Goal: Information Seeking & Learning: Understand process/instructions

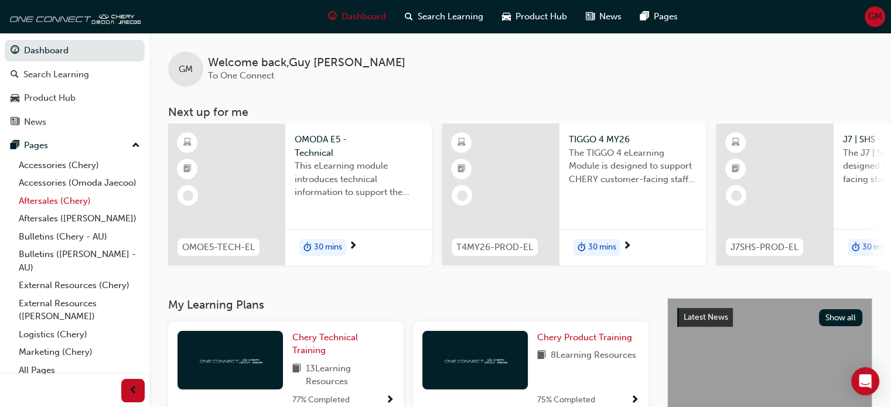
click at [41, 210] on link "Aftersales (Chery)" at bounding box center [79, 201] width 131 height 18
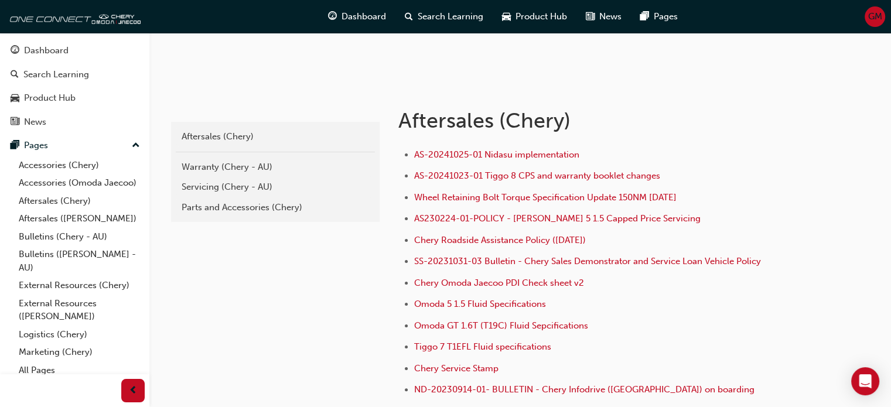
scroll to position [286, 0]
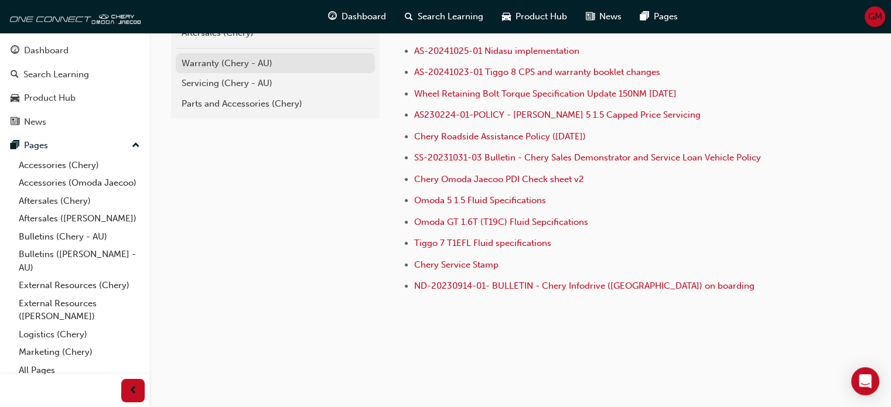
click at [238, 67] on div "Warranty (Chery - AU)" at bounding box center [275, 63] width 187 height 13
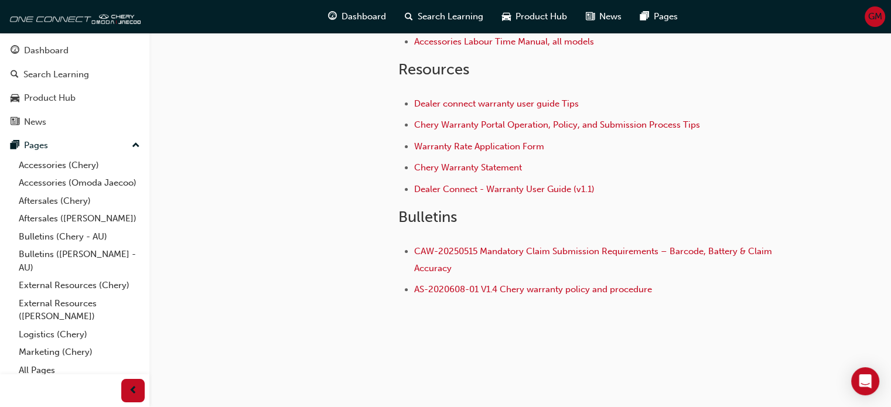
scroll to position [285, 0]
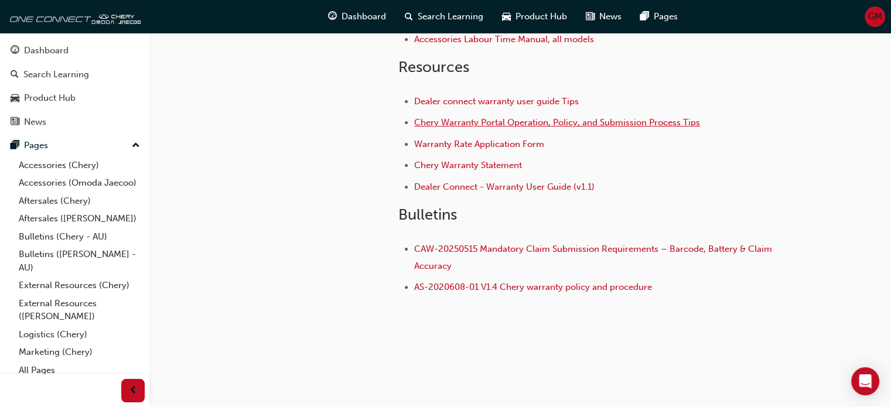
click at [489, 117] on span "Chery Warranty Portal Operation, Policy, and Submission Process Tips" at bounding box center [557, 122] width 286 height 11
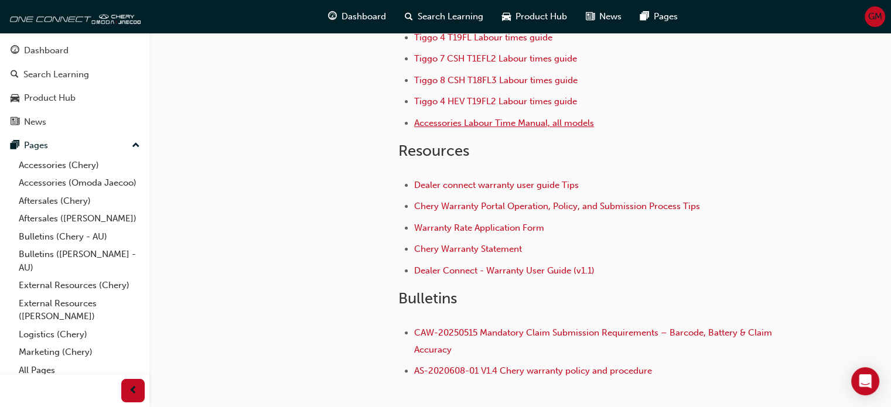
scroll to position [234, 0]
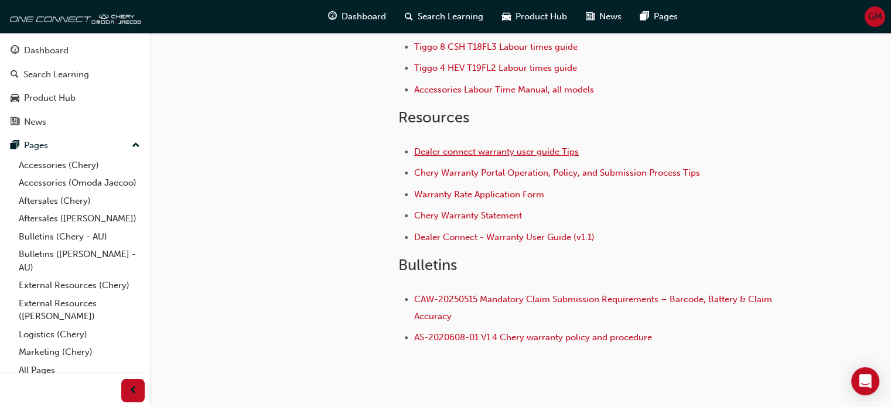
click at [472, 153] on span "Dealer connect warranty user guide Tips" at bounding box center [496, 151] width 165 height 11
